Goal: Information Seeking & Learning: Learn about a topic

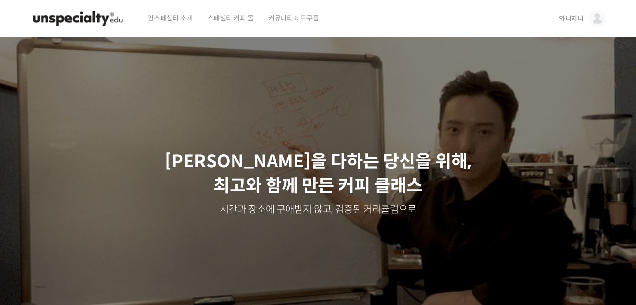
click at [576, 18] on span "와니지니" at bounding box center [571, 18] width 25 height 9
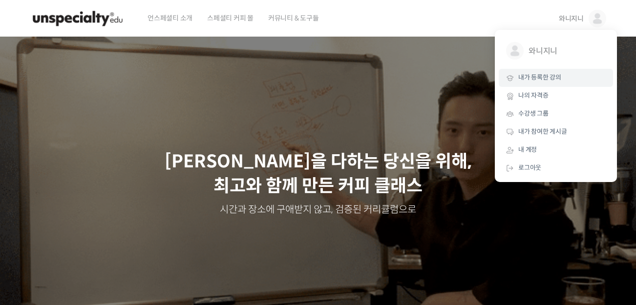
click at [548, 75] on span "내가 등록한 강의" at bounding box center [539, 77] width 43 height 8
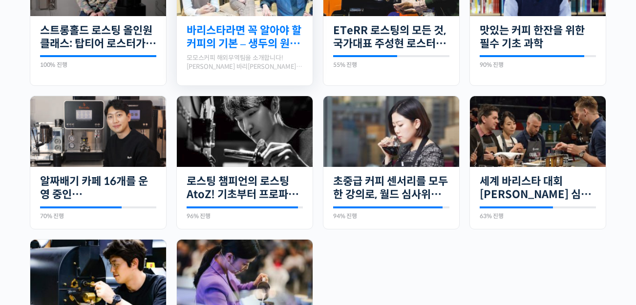
scroll to position [366, 0]
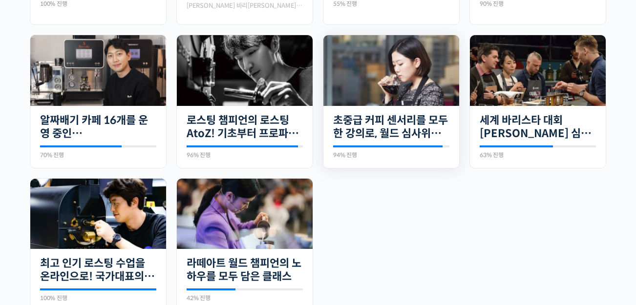
click at [391, 74] on img at bounding box center [391, 70] width 136 height 71
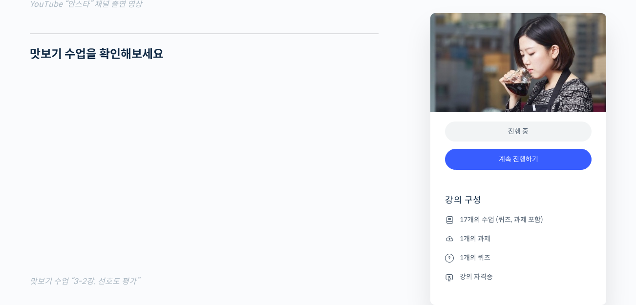
scroll to position [1038, 0]
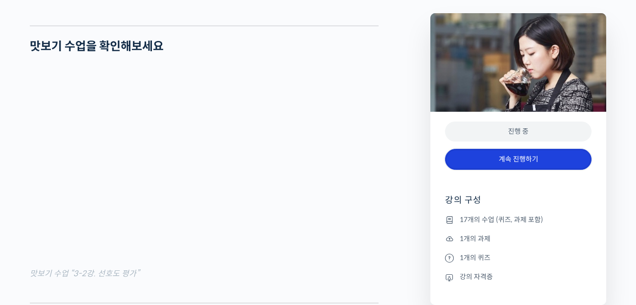
click at [505, 158] on link "계속 진행하기" at bounding box center [518, 159] width 147 height 21
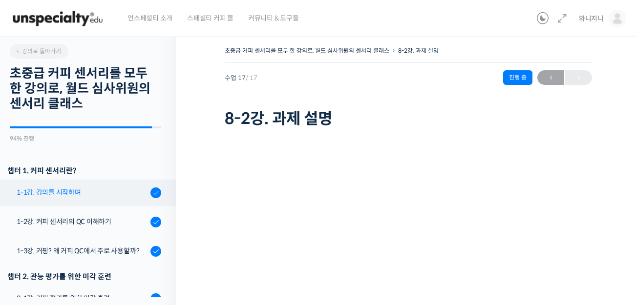
click at [58, 190] on div "1-1강. 강의를 시작하며" at bounding box center [82, 192] width 131 height 11
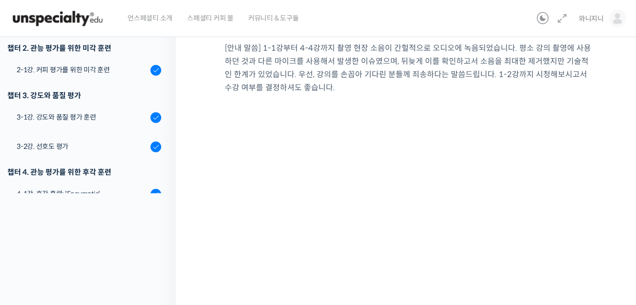
scroll to position [165, 0]
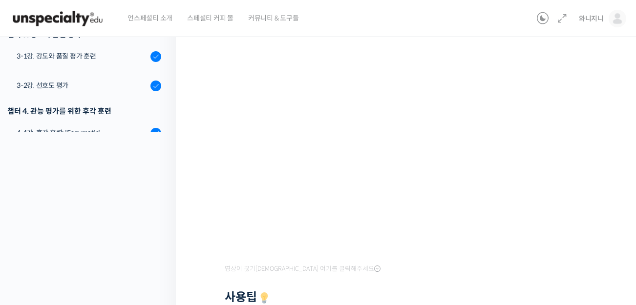
click at [164, 119] on div "챕터 4. 관능 평가를 위한 후각 훈련" at bounding box center [85, 111] width 181 height 18
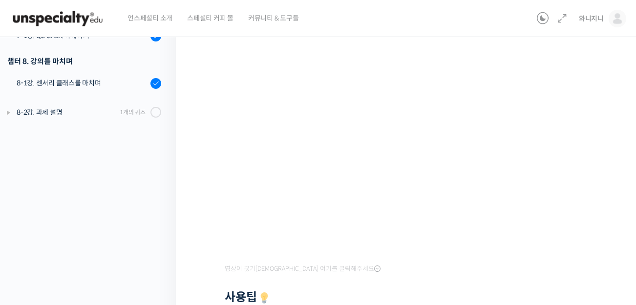
scroll to position [511, 0]
click at [201, 167] on div "초중급 커피 센서리를 모두 한 강의로, 월드 심사위원의 센서리 클래스 1-1강. 강의를 시작하며 완료함 수업 1 / 17 완료함 다음 → 1-…" at bounding box center [408, 175] width 465 height 623
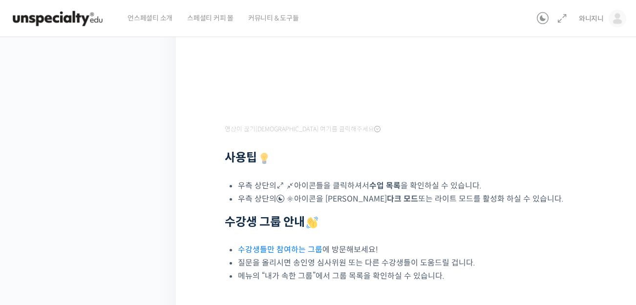
scroll to position [305, 0]
